Goal: Obtain resource: Obtain resource

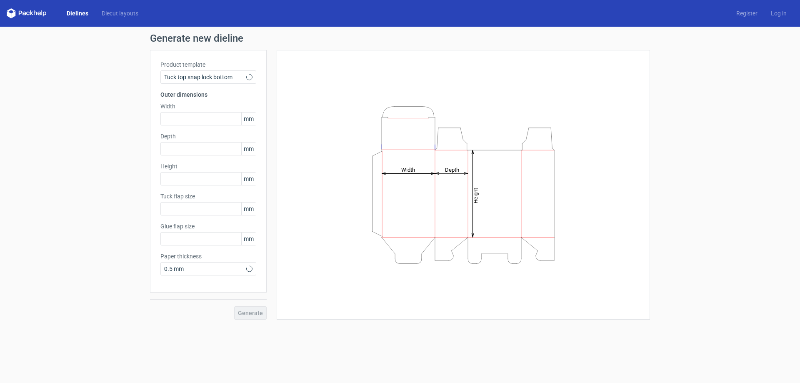
type input "15"
type input "10"
click at [233, 74] on span "Tuck top snap lock bottom" at bounding box center [205, 77] width 82 height 8
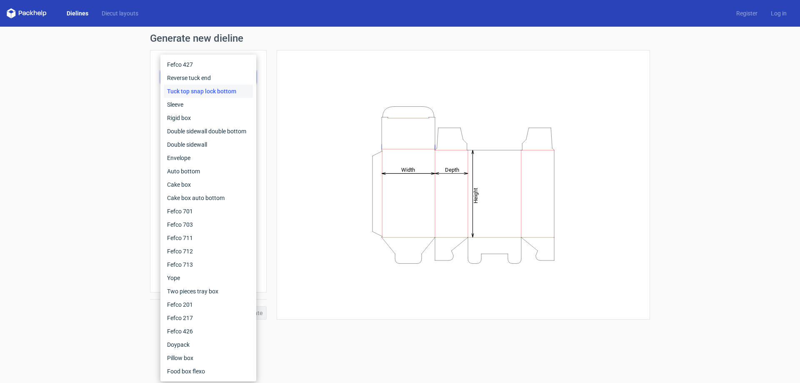
click at [112, 94] on div "Generate new dieline Product template Tuck top snap lock bottom Outer dimension…" at bounding box center [400, 176] width 800 height 299
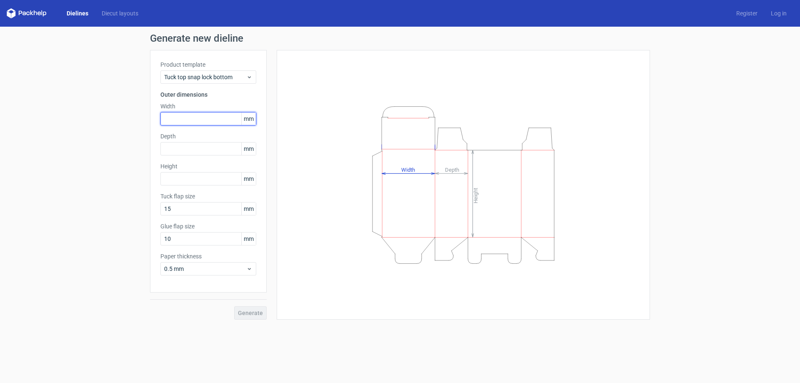
click at [202, 118] on input "text" at bounding box center [208, 118] width 96 height 13
type input "220"
click at [193, 152] on input "text" at bounding box center [208, 148] width 96 height 13
click at [187, 152] on input "text" at bounding box center [208, 148] width 96 height 13
type input "360"
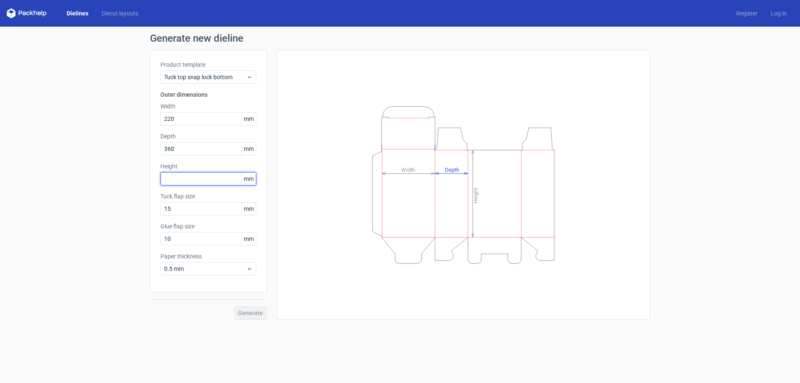
click at [192, 183] on input "text" at bounding box center [208, 178] width 96 height 13
type input "65"
click at [249, 315] on span "Generate" at bounding box center [250, 313] width 25 height 6
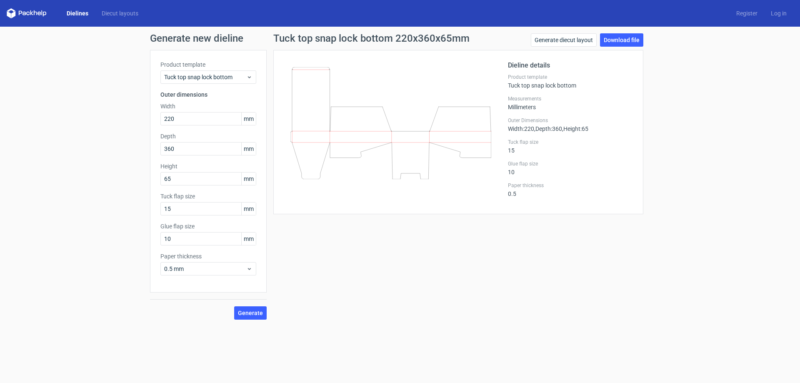
click at [67, 125] on div "Generate new dieline Product template Tuck top snap lock bottom Outer dimension…" at bounding box center [400, 176] width 800 height 299
click at [254, 312] on span "Generate" at bounding box center [250, 313] width 25 height 6
drag, startPoint x: 191, startPoint y: 149, endPoint x: 141, endPoint y: 151, distance: 50.0
click at [141, 151] on div "Generate new dieline Product template Tuck top snap lock bottom Outer dimension…" at bounding box center [400, 176] width 800 height 299
type input "65"
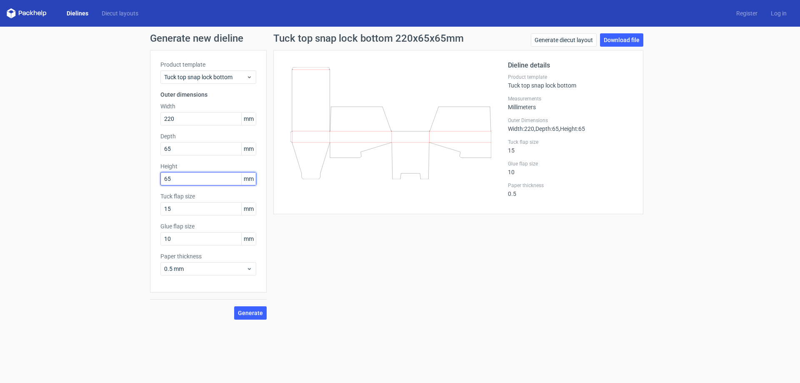
drag, startPoint x: 174, startPoint y: 181, endPoint x: 138, endPoint y: 186, distance: 36.5
click at [139, 186] on div "Generate new dieline Product template Tuck top snap lock bottom Outer dimension…" at bounding box center [400, 176] width 800 height 299
type input "360"
click at [240, 312] on span "Generate" at bounding box center [250, 313] width 25 height 6
click at [563, 40] on link "Generate diecut layout" at bounding box center [564, 39] width 66 height 13
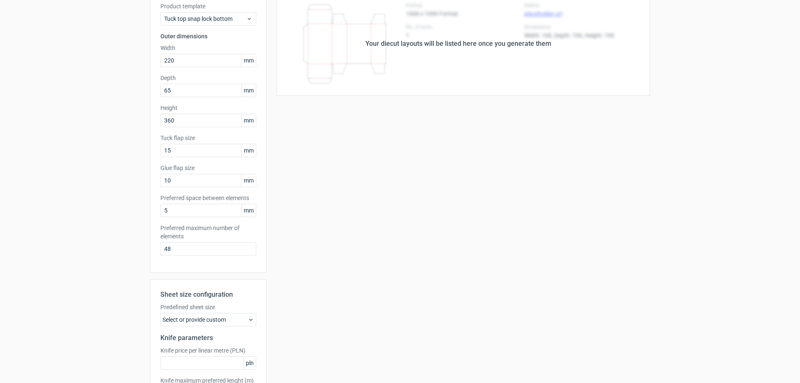
scroll to position [126, 0]
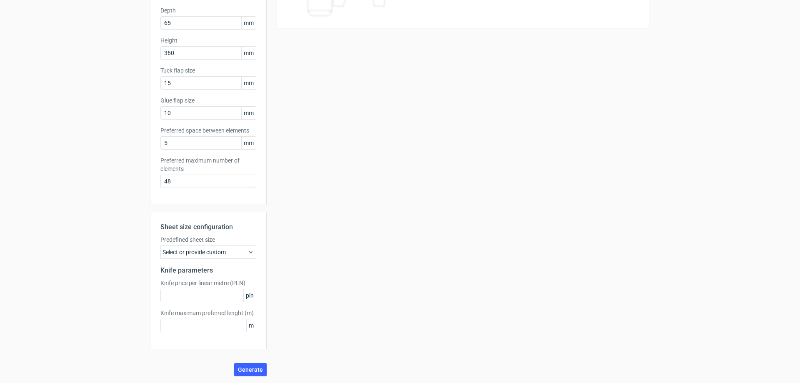
click at [227, 256] on div "Select or provide custom" at bounding box center [208, 251] width 96 height 13
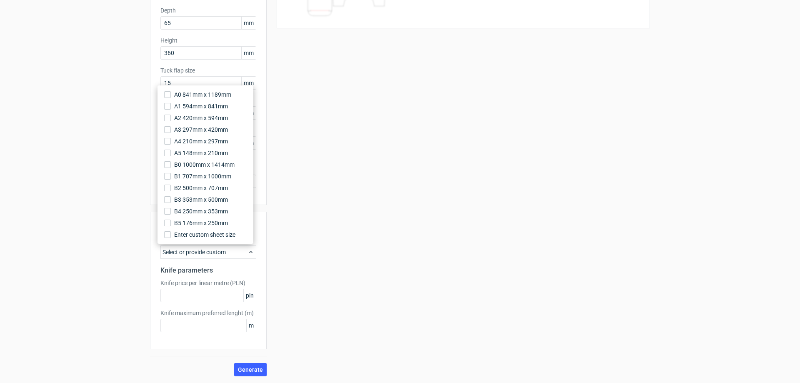
click at [227, 256] on div "Select or provide custom" at bounding box center [208, 251] width 96 height 13
click at [281, 284] on div "Your diecut layouts will be listed here once you generate them Height Depth Wid…" at bounding box center [458, 150] width 383 height 452
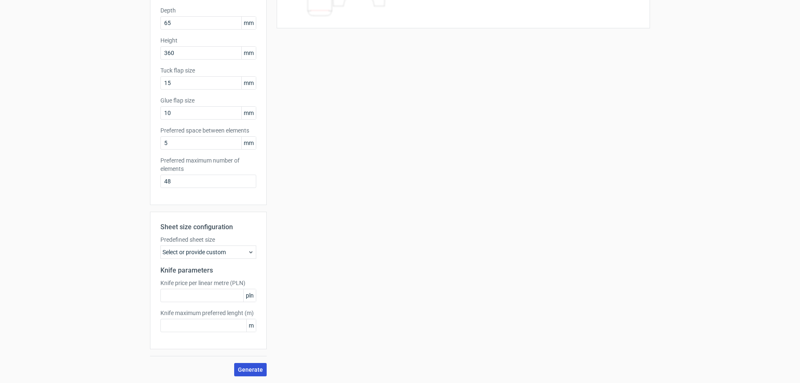
click at [242, 367] on span "Generate" at bounding box center [250, 369] width 25 height 6
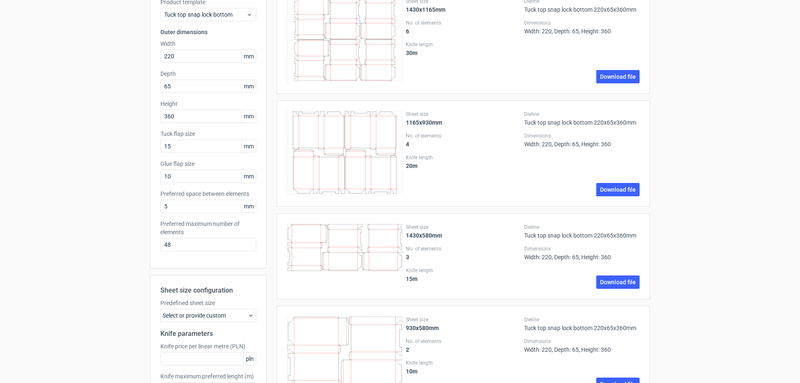
scroll to position [0, 0]
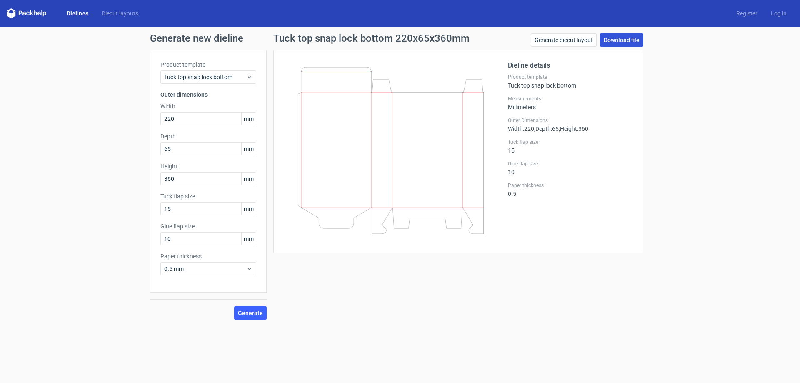
click at [624, 41] on link "Download file" at bounding box center [621, 39] width 43 height 13
click at [257, 312] on span "Generate" at bounding box center [250, 313] width 25 height 6
click at [627, 30] on div "Generate new dieline Product template Tuck top snap lock bottom Outer dimension…" at bounding box center [400, 176] width 800 height 299
click at [630, 41] on link "Download file" at bounding box center [621, 39] width 43 height 13
click at [426, 126] on icon at bounding box center [390, 150] width 201 height 167
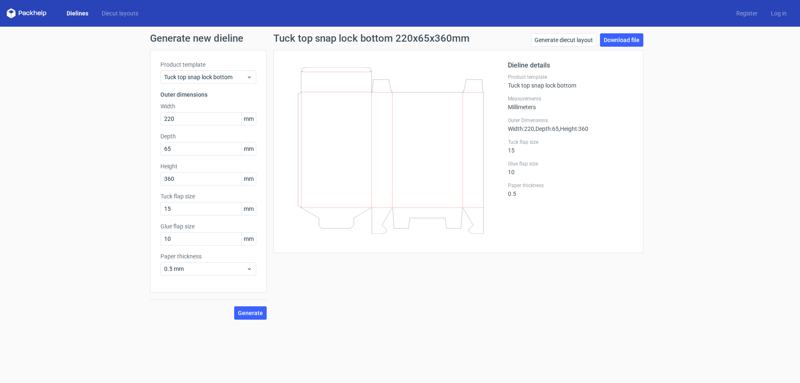
drag, startPoint x: 385, startPoint y: 122, endPoint x: 443, endPoint y: 154, distance: 66.9
click at [443, 157] on icon at bounding box center [390, 150] width 201 height 167
click at [437, 140] on icon at bounding box center [390, 150] width 201 height 167
click at [533, 134] on div "Dieline details Product template Tuck top snap lock bottom Measurements Millime…" at bounding box center [570, 151] width 125 height 182
